Goal: Check status: Check status

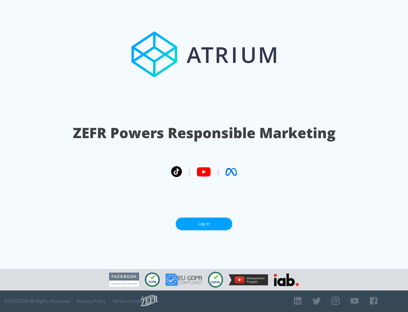
click at [204, 223] on link "Log In" at bounding box center [204, 223] width 57 height 13
